Goal: Check status: Check status

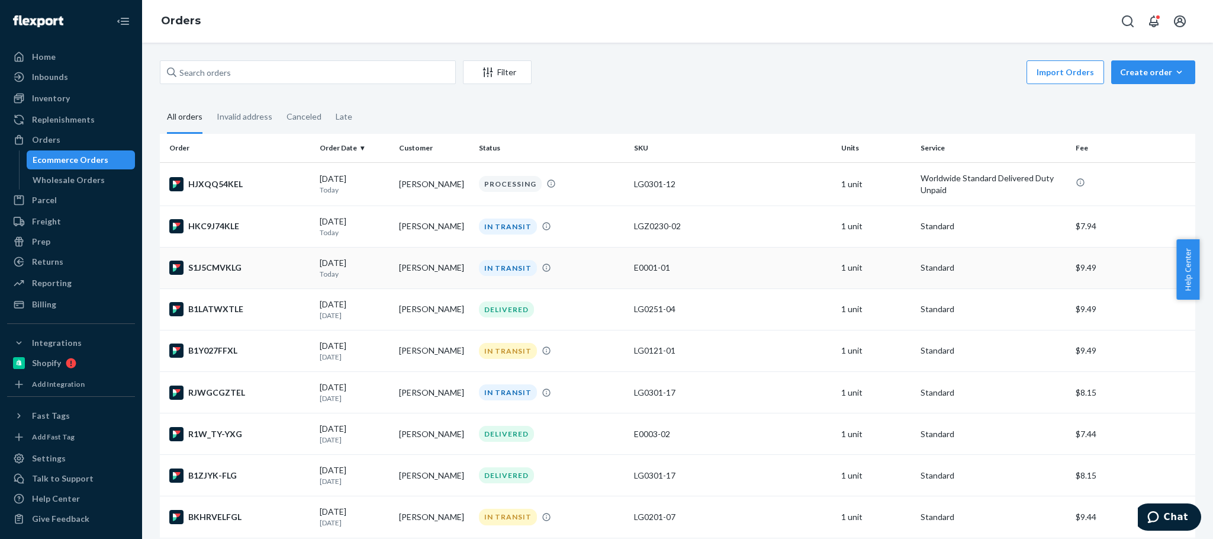
click at [413, 270] on td "[PERSON_NAME]" at bounding box center [433, 267] width 79 height 41
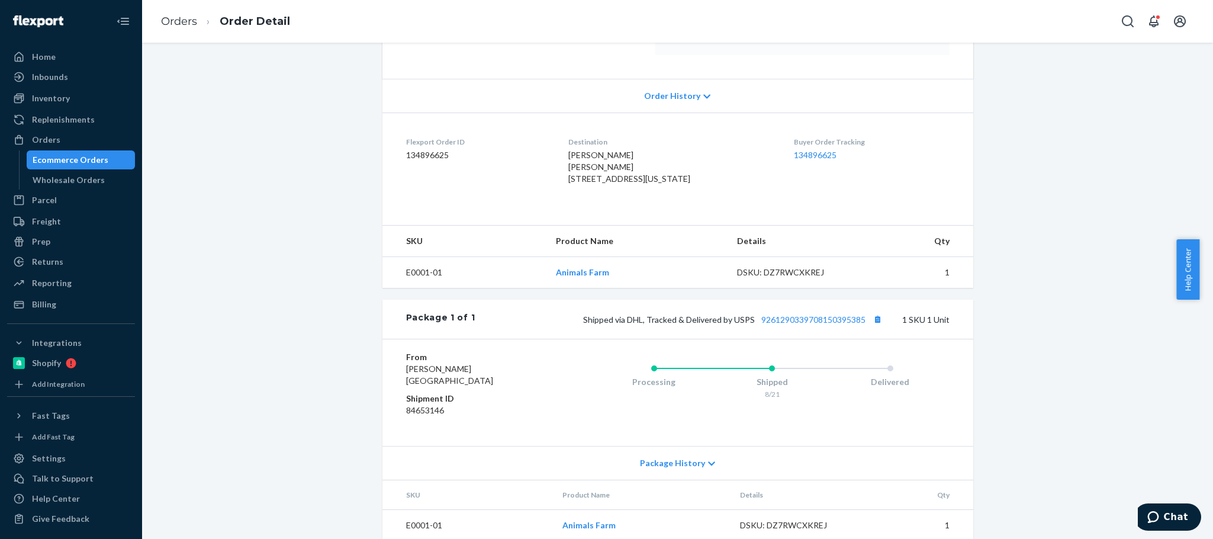
scroll to position [219, 0]
click at [871, 326] on button "Copy tracking number" at bounding box center [877, 318] width 15 height 15
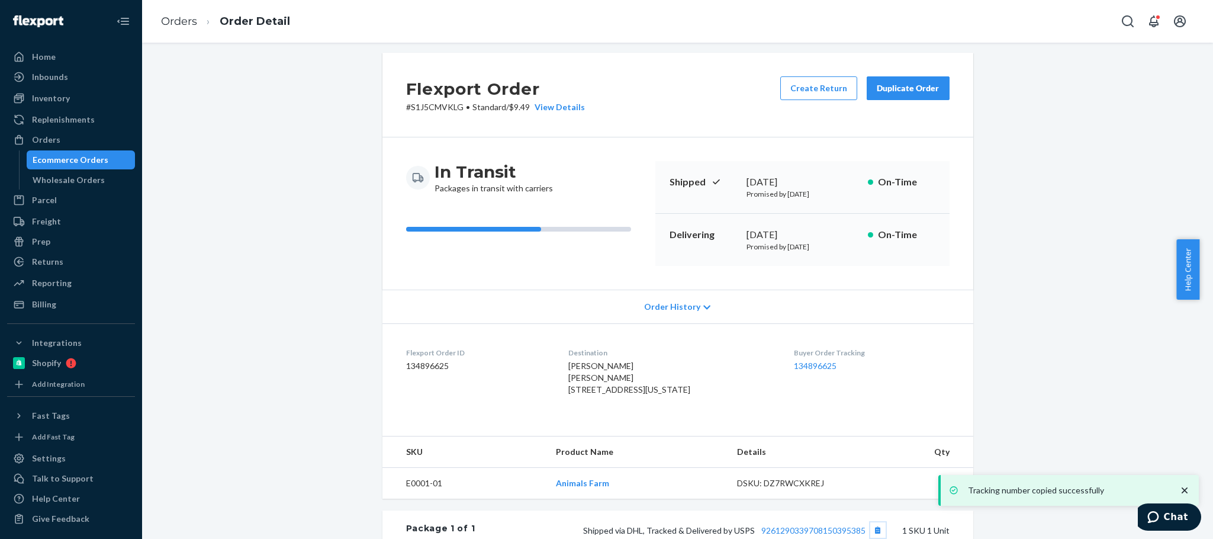
scroll to position [7, 0]
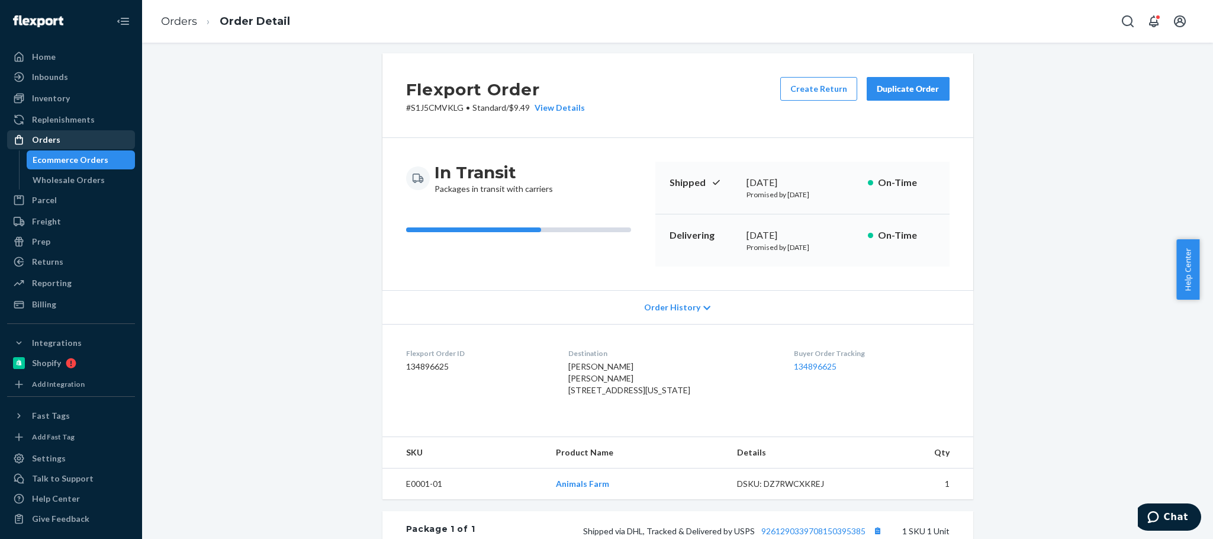
click at [52, 139] on div "Orders" at bounding box center [46, 140] width 28 height 12
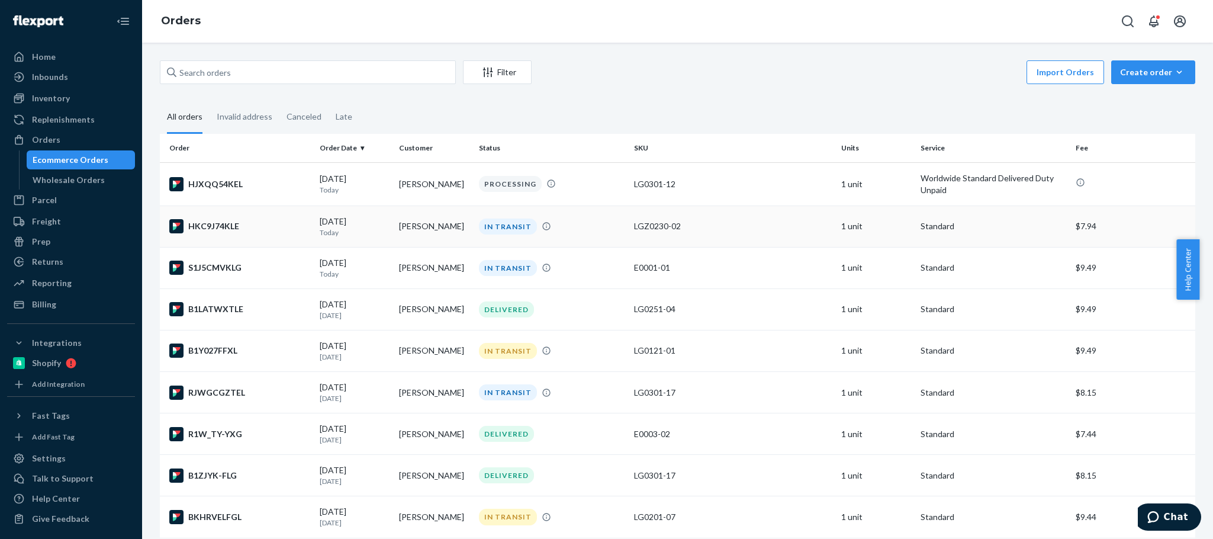
click at [461, 230] on td "[PERSON_NAME]" at bounding box center [433, 225] width 79 height 41
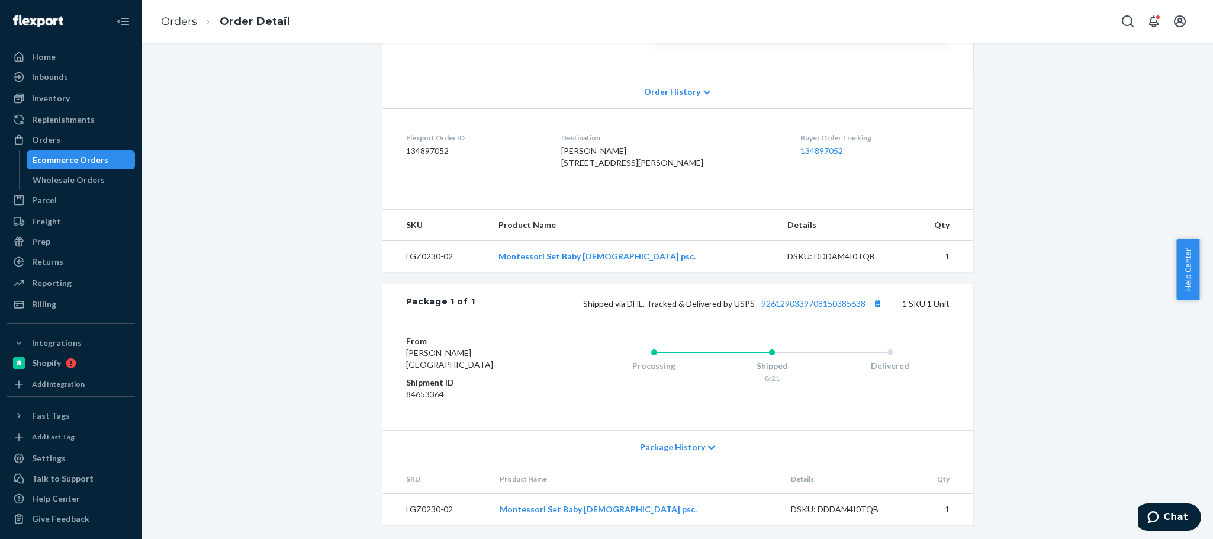
scroll to position [249, 0]
click at [874, 306] on button "Copy tracking number" at bounding box center [877, 302] width 15 height 15
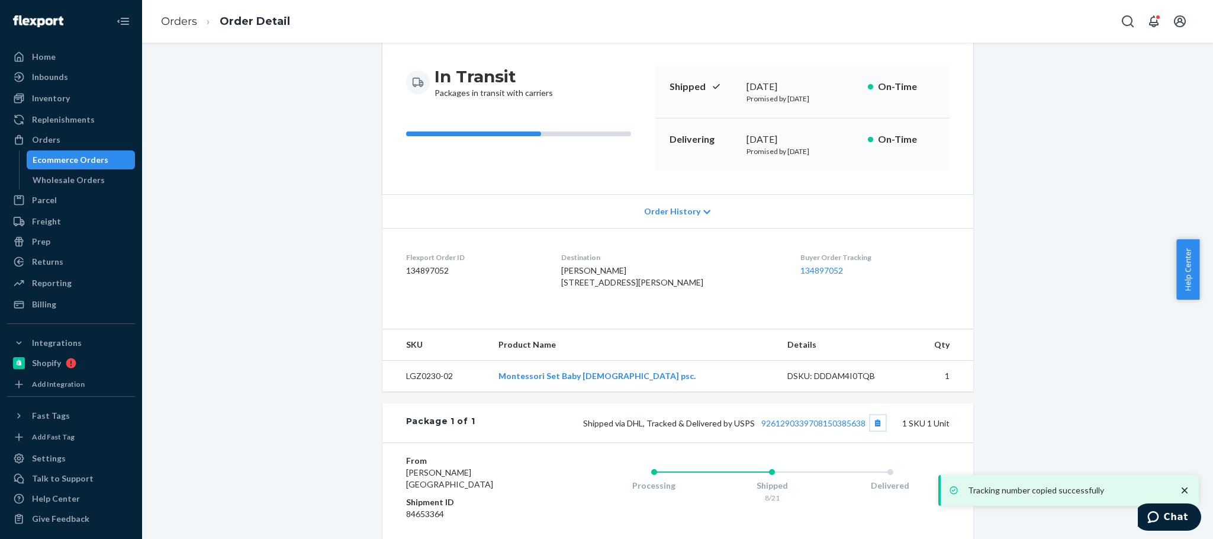
scroll to position [102, 0]
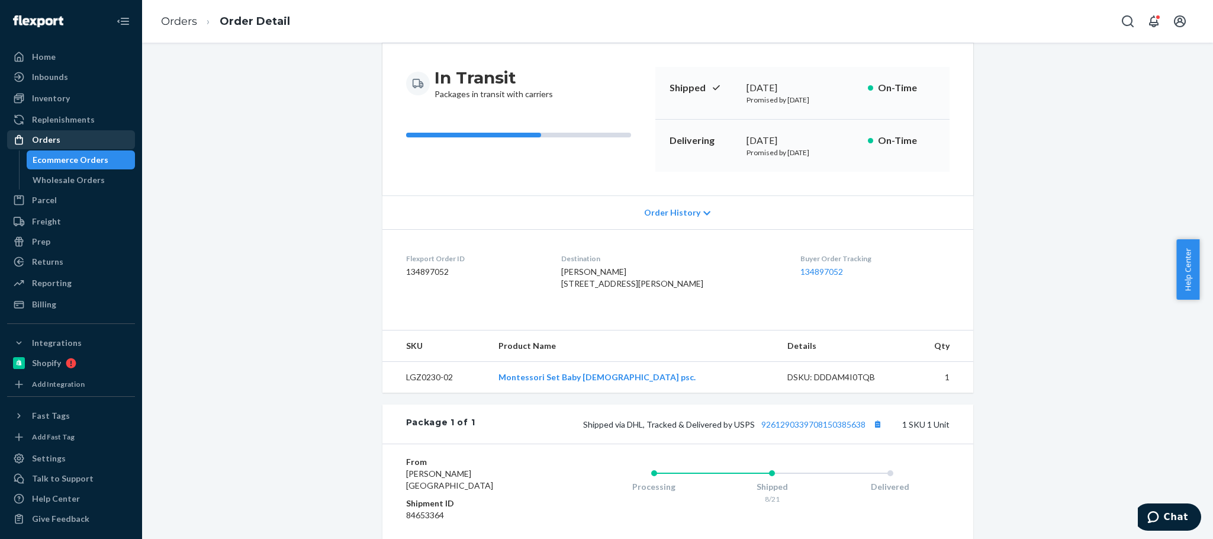
click at [50, 137] on div "Orders" at bounding box center [46, 140] width 28 height 12
